Goal: Register for event/course

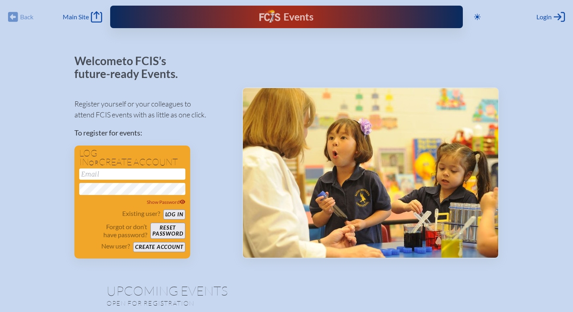
click at [122, 175] on input "email" at bounding box center [132, 173] width 106 height 11
type input "[EMAIL_ADDRESS][DOMAIN_NAME]"
click at [173, 214] on button "Log in" at bounding box center [174, 214] width 22 height 10
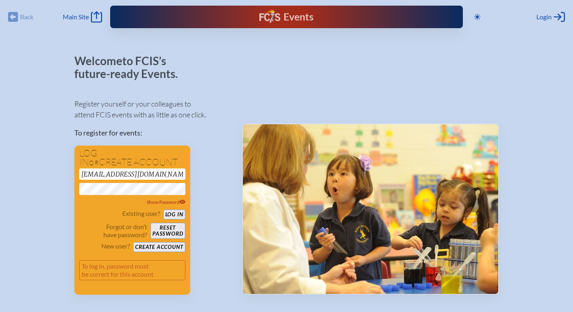
click at [164, 229] on button "Reset password" at bounding box center [167, 231] width 35 height 16
click at [162, 229] on button "Reset password" at bounding box center [167, 231] width 35 height 16
click at [170, 214] on button "Log in" at bounding box center [174, 214] width 22 height 10
click at [166, 228] on button "Reset password" at bounding box center [167, 231] width 35 height 16
click at [552, 15] on div "Login Log in or Create Account" at bounding box center [550, 16] width 29 height 11
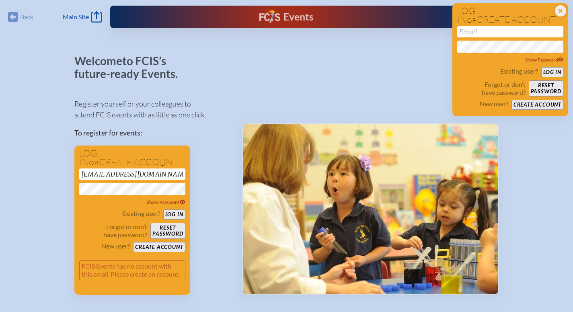
click at [538, 89] on button "Reset password" at bounding box center [546, 88] width 35 height 16
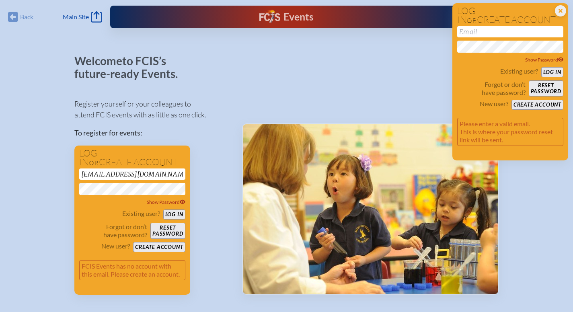
click at [482, 33] on input "email" at bounding box center [510, 31] width 106 height 11
type input "[EMAIL_ADDRESS][DOMAIN_NAME]"
click at [540, 88] on button "Reset password" at bounding box center [546, 88] width 35 height 16
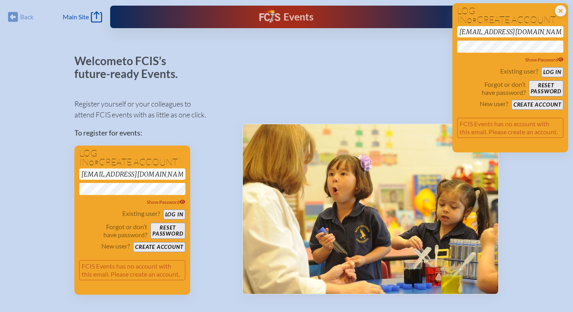
click at [498, 32] on input "[EMAIL_ADDRESS][DOMAIN_NAME]" at bounding box center [510, 31] width 106 height 11
click at [534, 104] on button "Create account" at bounding box center [537, 105] width 52 height 10
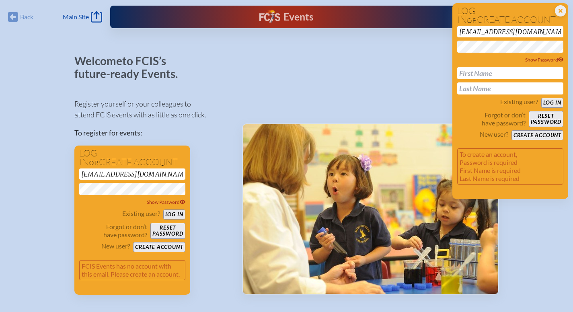
click at [478, 74] on input "text" at bounding box center [510, 73] width 106 height 12
type input "[PERSON_NAME]"
type input "La [PERSON_NAME]"
click at [542, 135] on button "Create account" at bounding box center [537, 135] width 52 height 10
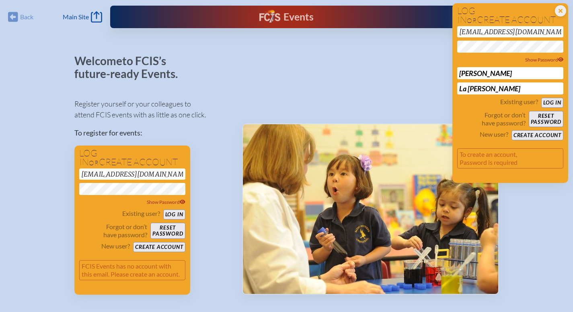
click at [533, 133] on button "Create account" at bounding box center [537, 135] width 52 height 10
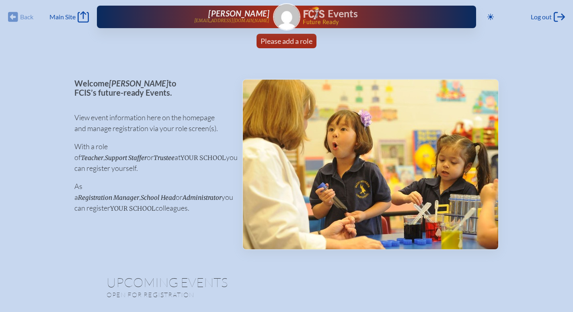
click at [280, 40] on span "Please add a role" at bounding box center [287, 41] width 52 height 9
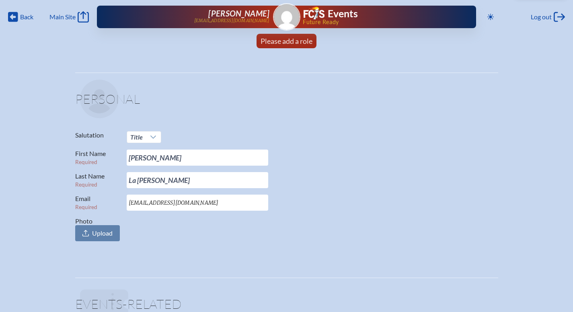
click at [154, 136] on icon at bounding box center [153, 137] width 6 height 6
click at [137, 164] on span "Mrs." at bounding box center [136, 164] width 12 height 8
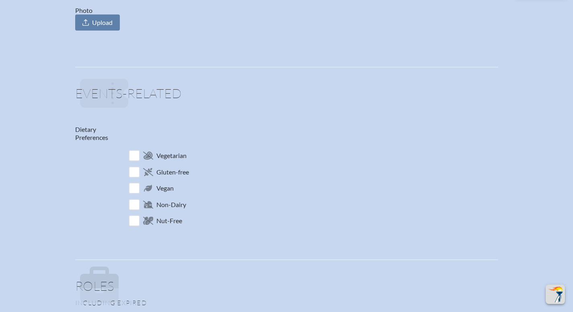
scroll to position [211, 0]
click at [132, 203] on input "checkbox" at bounding box center [134, 204] width 14 height 14
checkbox input "true"
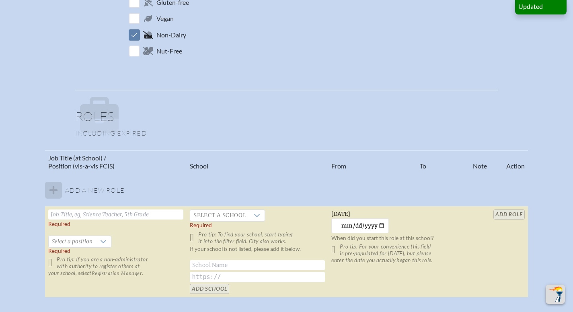
scroll to position [381, 0]
click at [124, 212] on input "text" at bounding box center [115, 214] width 135 height 10
type input "Director of GRASP"
click at [103, 238] on icon at bounding box center [103, 241] width 6 height 6
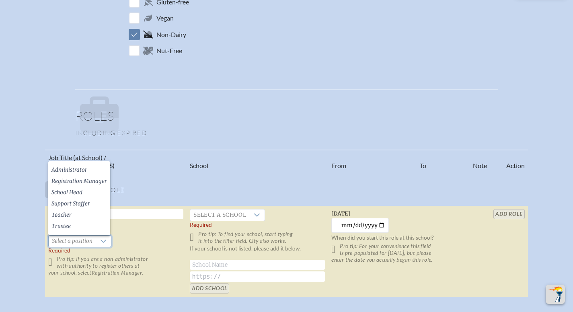
click at [70, 171] on span "Administrator" at bounding box center [69, 170] width 36 height 8
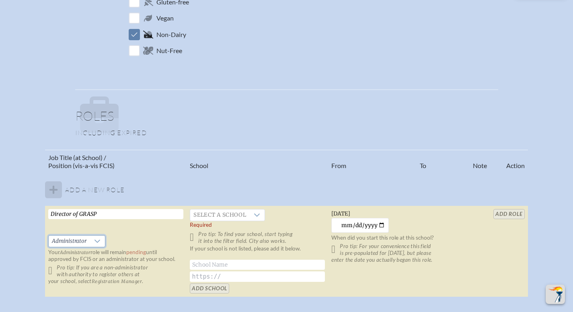
click at [101, 240] on div at bounding box center [97, 241] width 15 height 11
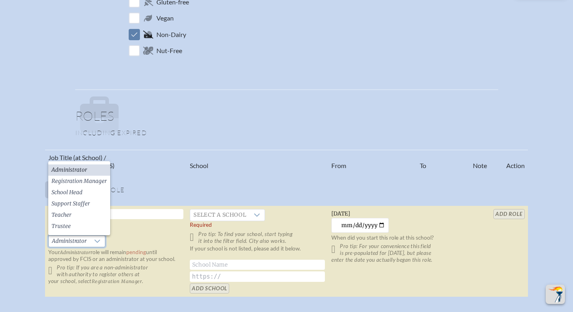
click at [78, 202] on span "Support Staffer" at bounding box center [70, 204] width 39 height 8
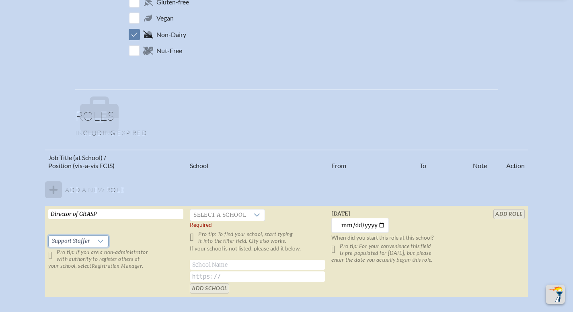
click at [51, 255] on p "Pro tip: If you are a non-administrator with authority to register others at yo…" at bounding box center [115, 259] width 135 height 21
click at [257, 215] on icon at bounding box center [257, 215] width 6 height 6
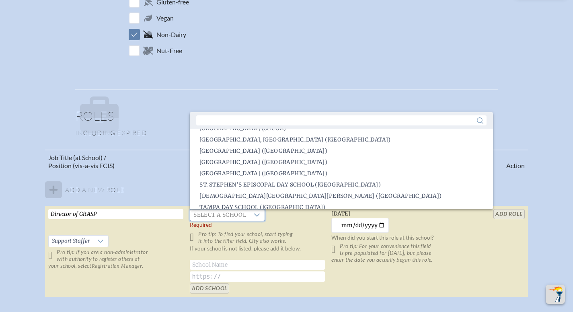
scroll to position [1784, 0]
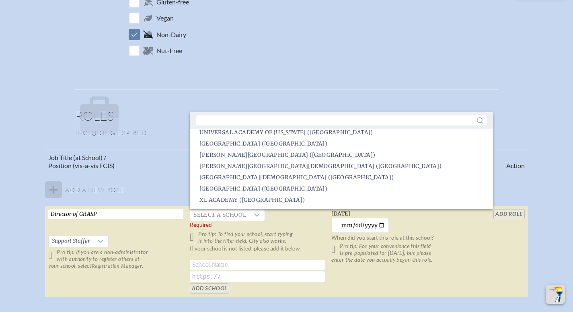
click at [367, 179] on li "[GEOGRAPHIC_DATA][DEMOGRAPHIC_DATA] ([GEOGRAPHIC_DATA])" at bounding box center [341, 177] width 303 height 11
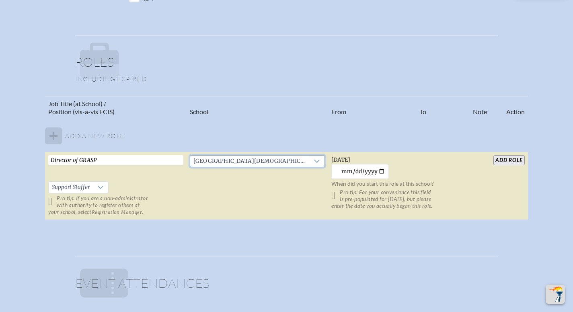
scroll to position [445, 0]
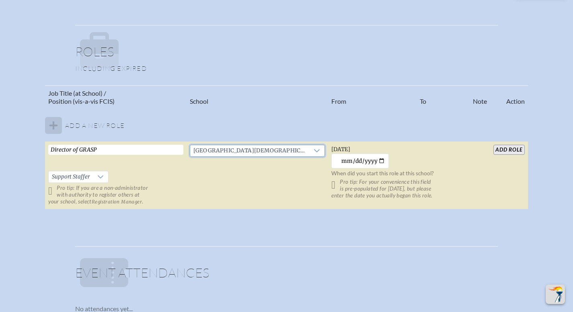
click at [380, 159] on input "[DATE]" at bounding box center [359, 161] width 57 height 15
type input "[DATE]"
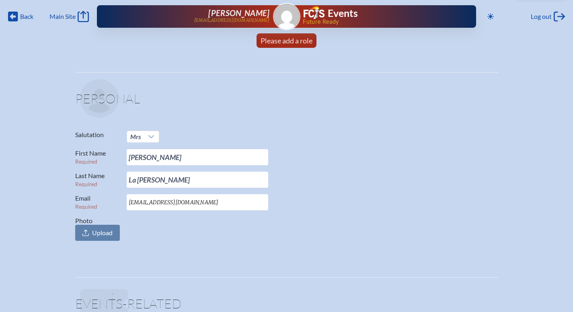
scroll to position [0, 0]
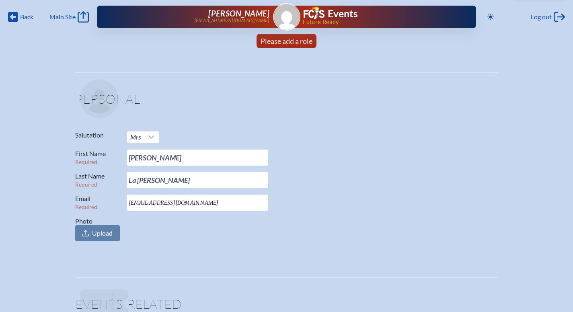
click at [289, 38] on span "Please add a role" at bounding box center [287, 41] width 52 height 9
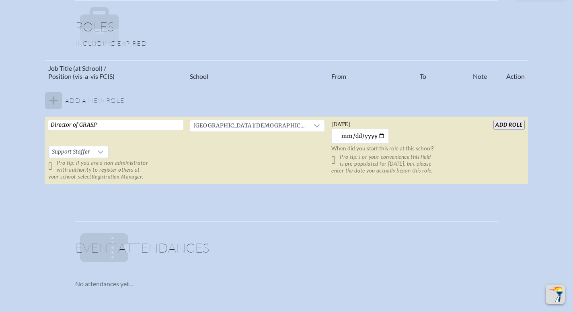
click at [47, 98] on tbody "Add a new role Director of GRASP   Support Staffer Pro tip: If you are a non-ad…" at bounding box center [286, 134] width 482 height 101
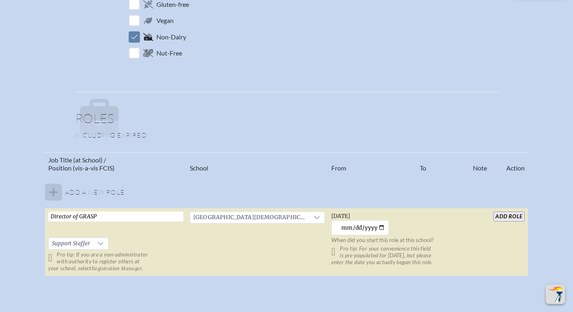
scroll to position [365, 6]
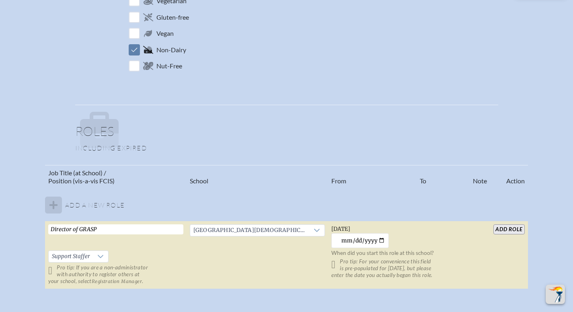
click at [501, 230] on input "add Role" at bounding box center [508, 229] width 31 height 10
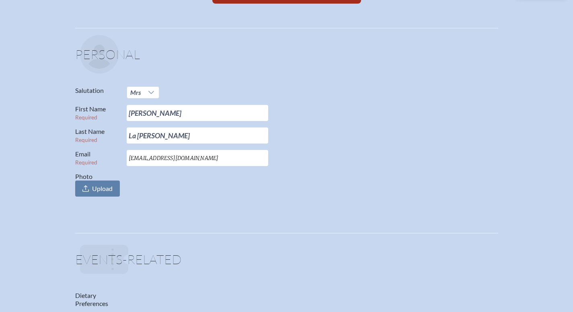
scroll to position [0, 6]
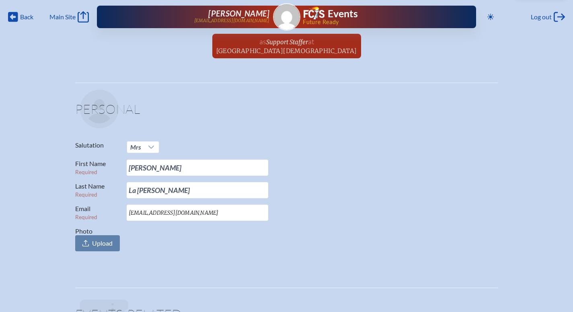
click at [279, 44] on span "Support Staffer" at bounding box center [287, 42] width 42 height 8
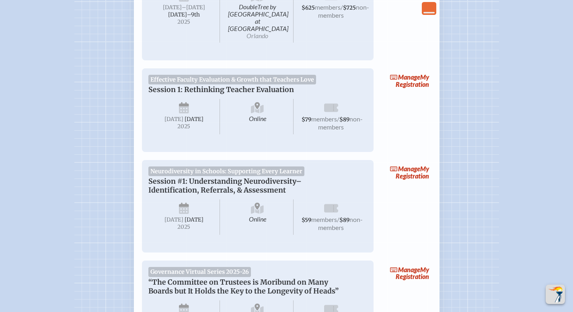
scroll to position [184, 0]
click at [408, 171] on link "Manage My Registration" at bounding box center [405, 172] width 51 height 18
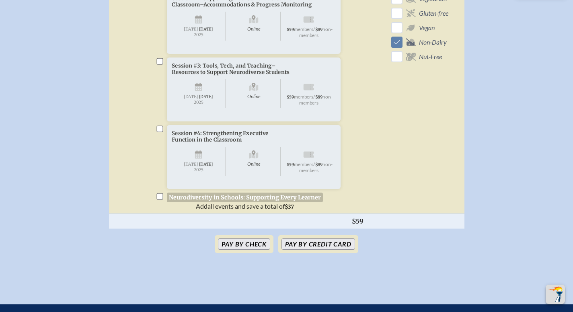
scroll to position [355, 0]
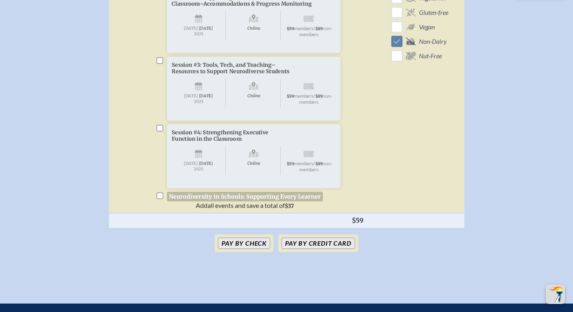
click at [159, 199] on input "checkbox" at bounding box center [159, 195] width 6 height 6
checkbox input "true"
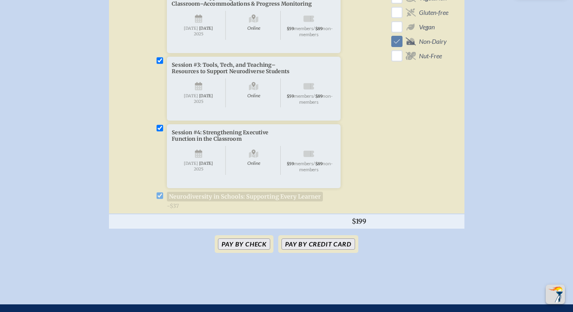
click at [296, 250] on button "Pay by Credit Card" at bounding box center [317, 243] width 73 height 11
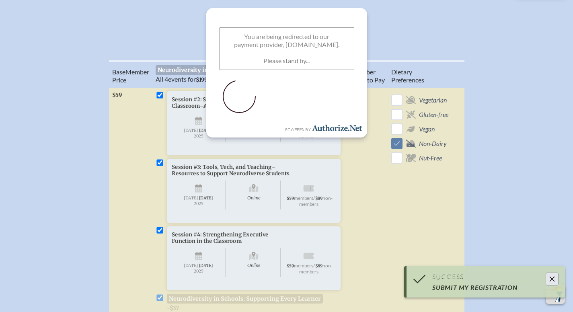
scroll to position [249, 0]
